Goal: Task Accomplishment & Management: Manage account settings

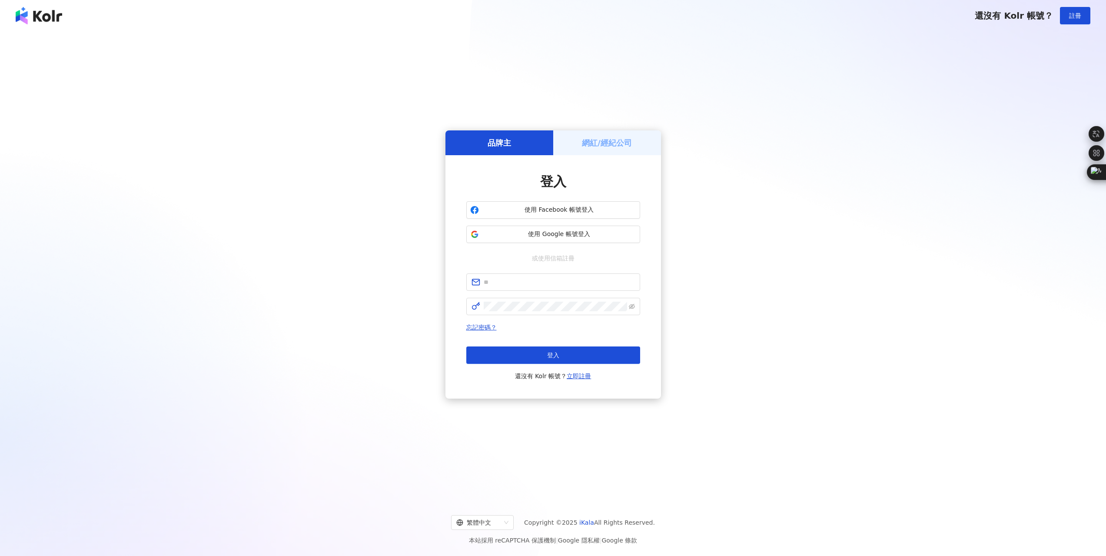
click at [589, 136] on div "網紅/經紀公司" at bounding box center [607, 142] width 108 height 25
click at [577, 235] on span "使用 Instagram 帳號登入" at bounding box center [559, 234] width 154 height 9
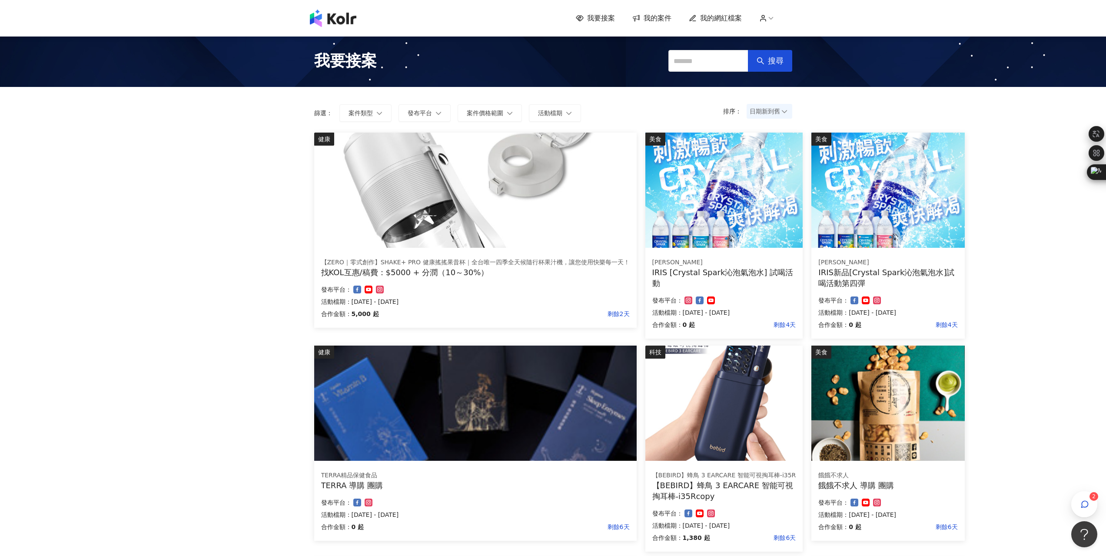
click at [1022, 194] on div "我要接案 我的案件 我的網紅檔案 2 我要接案 搜尋 排序： 日期新到舊 篩選： 案件類型 發布平台 案件價格範圍 活動檔期 清除 套用 健康 【ZERO｜零…" at bounding box center [553, 464] width 1106 height 928
click at [729, 17] on span "我的網紅檔案" at bounding box center [721, 18] width 42 height 10
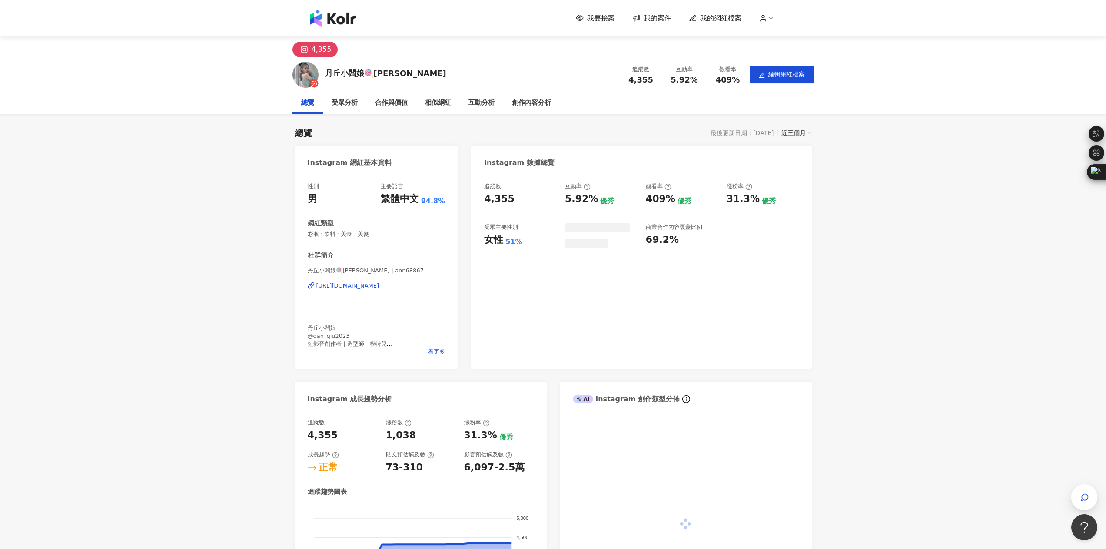
click at [316, 200] on div "男" at bounding box center [313, 199] width 10 height 13
click at [806, 70] on button "編輯網紅檔案" at bounding box center [782, 74] width 64 height 17
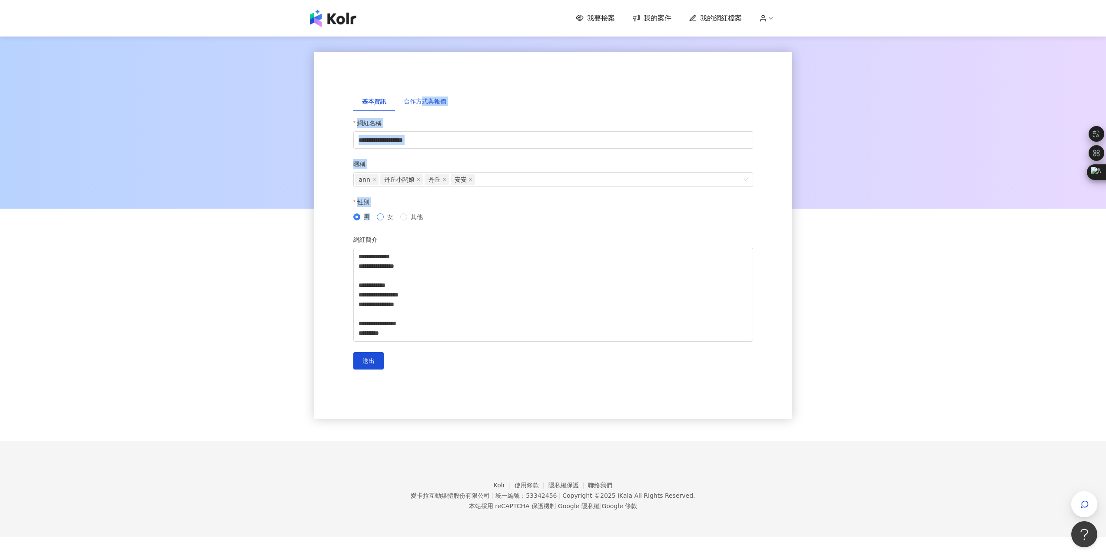
drag, startPoint x: 424, startPoint y: 98, endPoint x: 387, endPoint y: 215, distance: 123.2
click at [387, 215] on div "**********" at bounding box center [553, 235] width 400 height 289
click at [369, 359] on span "送出" at bounding box center [369, 360] width 12 height 7
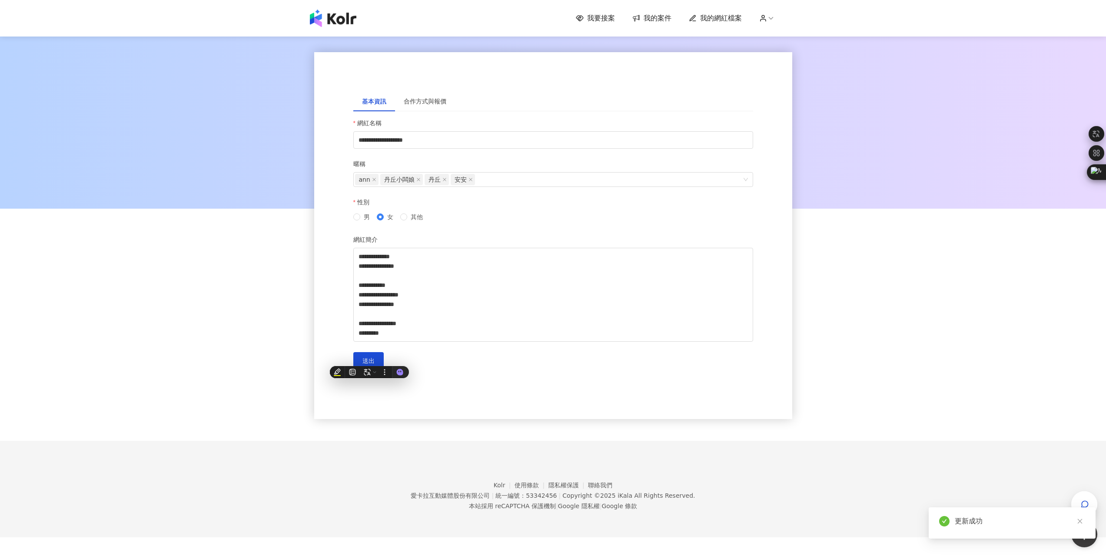
click at [922, 268] on div "**********" at bounding box center [553, 238] width 1106 height 406
click at [724, 20] on span "我的網紅檔案" at bounding box center [721, 18] width 42 height 10
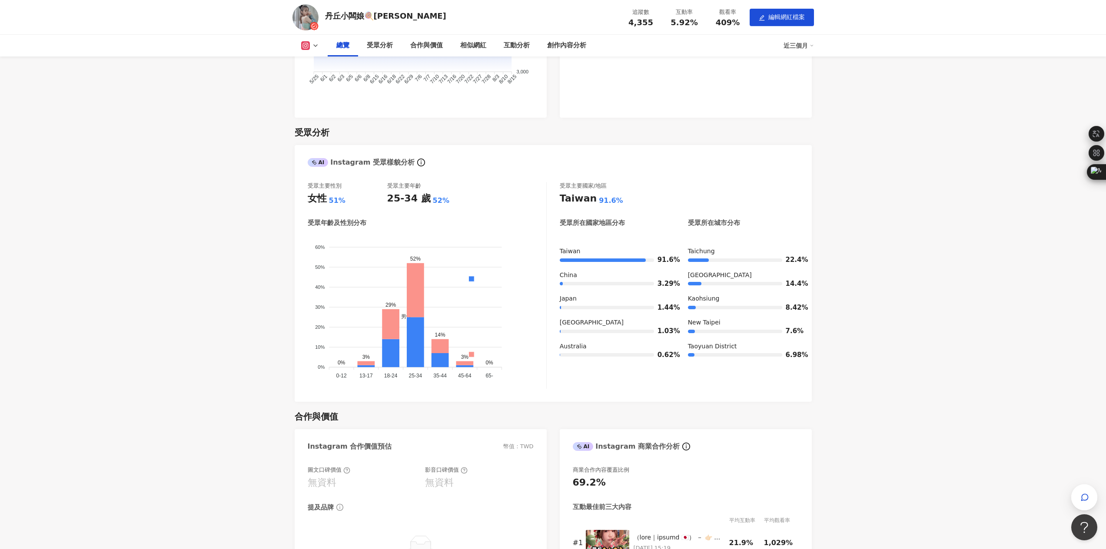
scroll to position [522, 0]
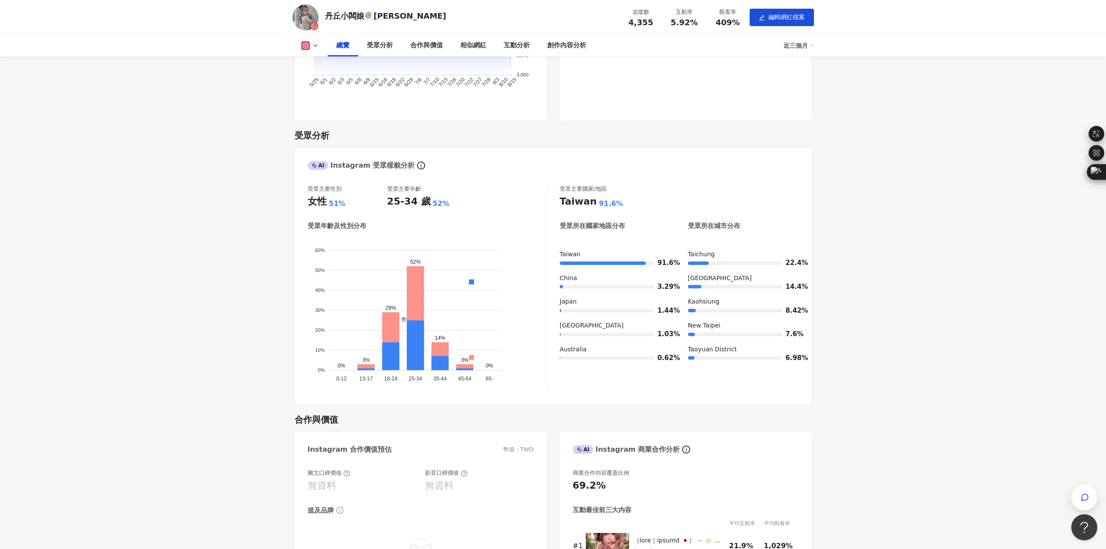
drag, startPoint x: 132, startPoint y: 392, endPoint x: 154, endPoint y: 392, distance: 22.6
drag, startPoint x: 502, startPoint y: 375, endPoint x: 406, endPoint y: 329, distance: 106.5
click at [409, 331] on icon "男性 女性 60% 60% 50% 50% 40% 40% 30% 30% 20% 20% 10% 10% 0% 0% 0% 3% 29% 52% 14% 3…" at bounding box center [427, 311] width 239 height 148
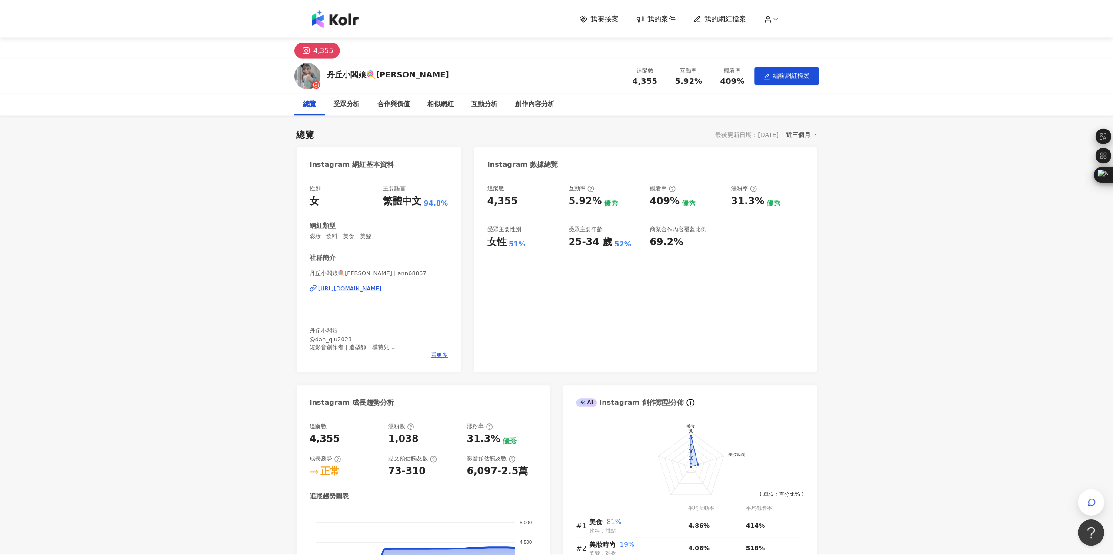
scroll to position [0, 0]
click at [313, 19] on div "我要接案 我的案件 我的網紅檔案" at bounding box center [554, 18] width 496 height 17
click at [334, 22] on img at bounding box center [333, 18] width 47 height 17
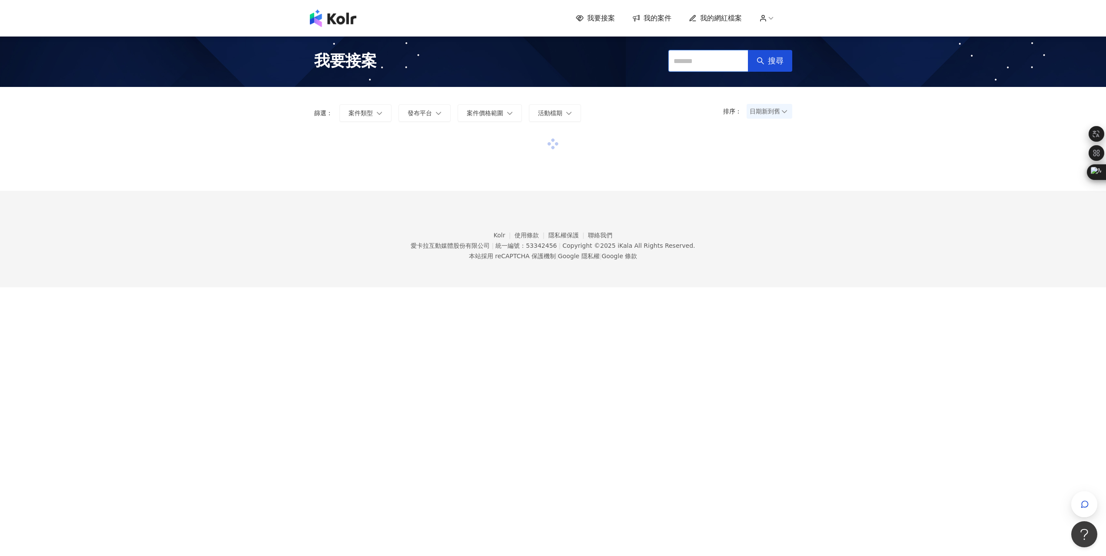
click at [696, 65] on input "text" at bounding box center [709, 61] width 80 height 22
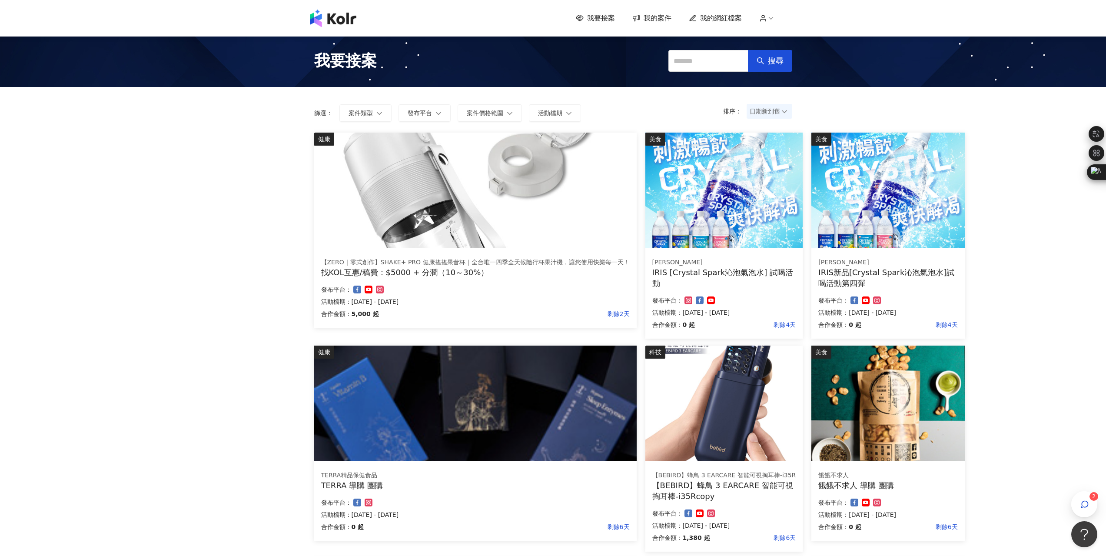
click at [778, 13] on div "我要接案 我的案件 我的網紅檔案" at bounding box center [684, 18] width 216 height 10
click at [767, 20] on icon at bounding box center [763, 18] width 8 height 8
click at [788, 72] on span "登出" at bounding box center [786, 69] width 12 height 7
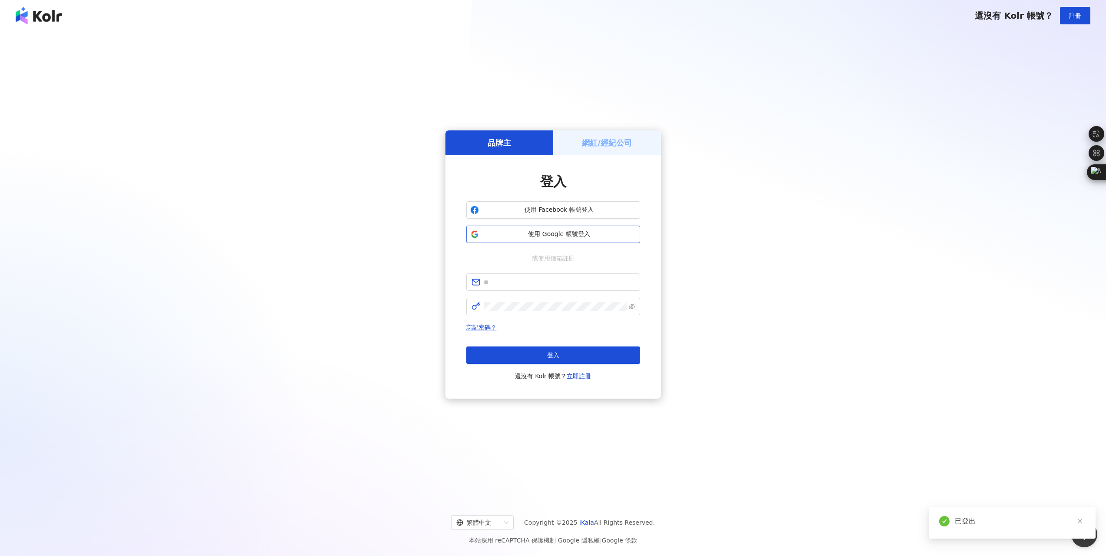
click at [543, 228] on button "使用 Google 帳號登入" at bounding box center [553, 234] width 174 height 17
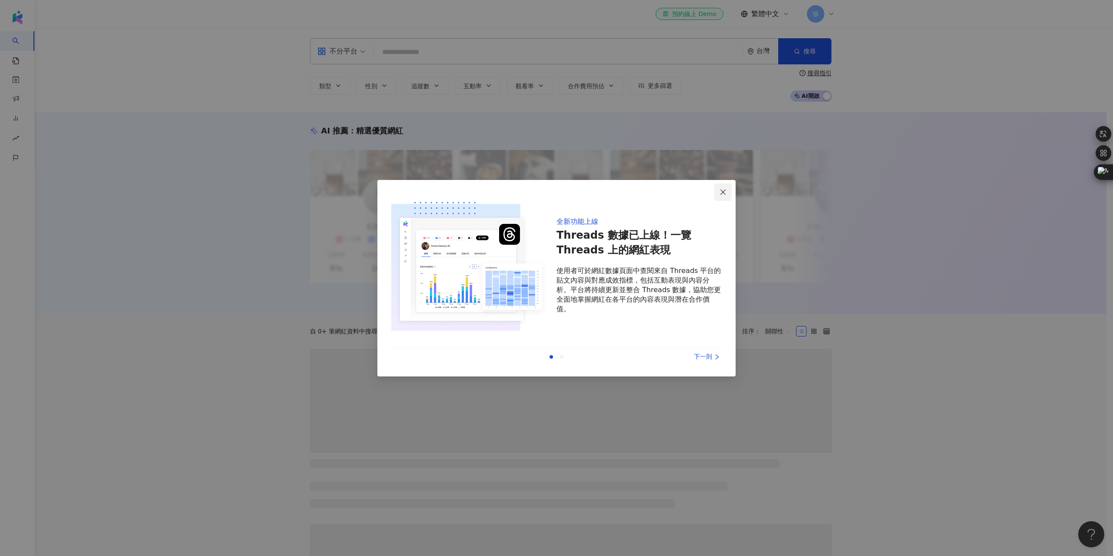
click at [723, 194] on icon "close" at bounding box center [722, 192] width 7 height 7
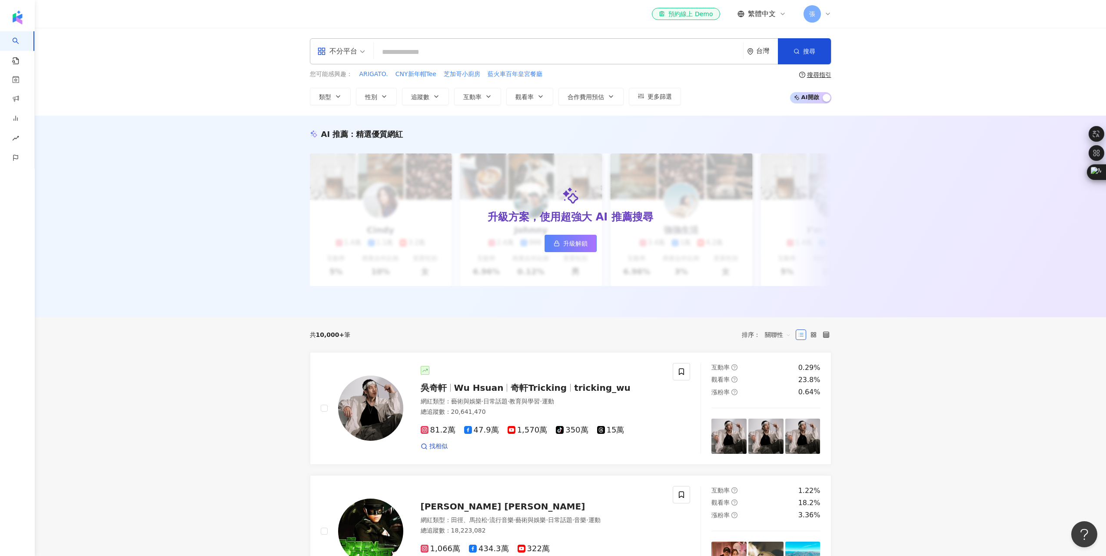
click at [602, 50] on input "search" at bounding box center [558, 52] width 363 height 17
type input "****"
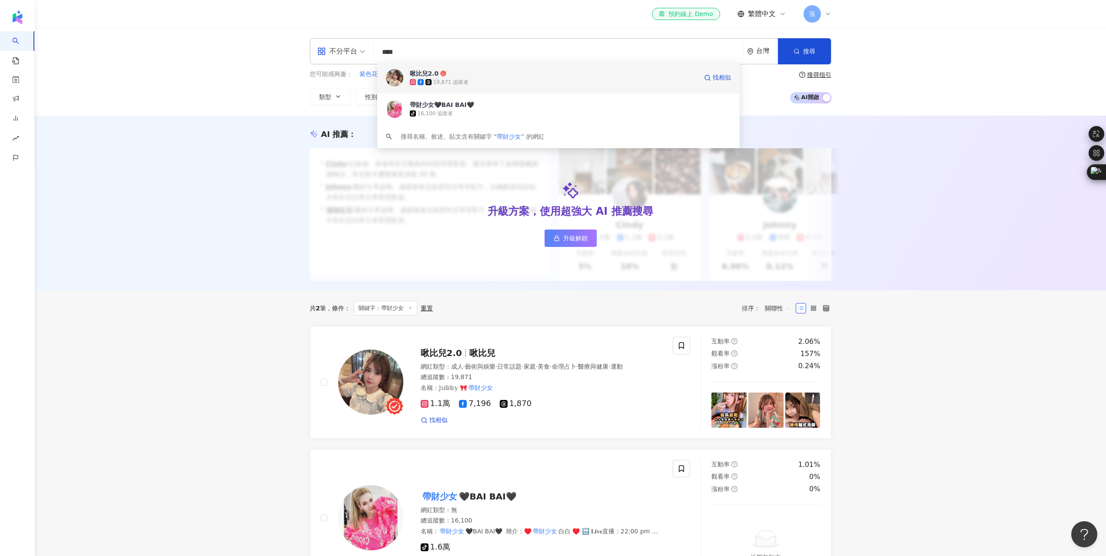
click at [442, 75] on icon at bounding box center [443, 73] width 6 height 6
